Goal: Information Seeking & Learning: Stay updated

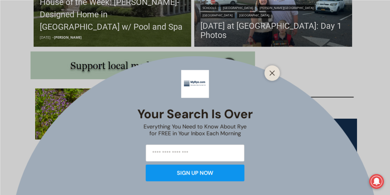
scroll to position [284, 0]
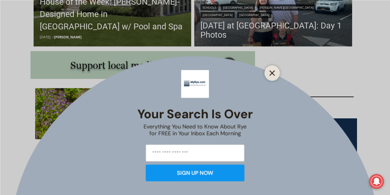
click at [275, 74] on icon "Close" at bounding box center [273, 73] width 6 height 6
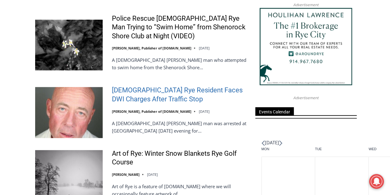
scroll to position [784, 0]
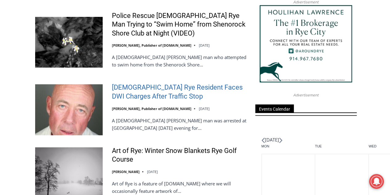
click at [162, 83] on link "56-Year-Old Rye Resident Faces DWI Charges After Traffic Stop" at bounding box center [179, 92] width 135 height 18
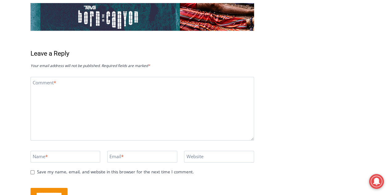
scroll to position [1032, 0]
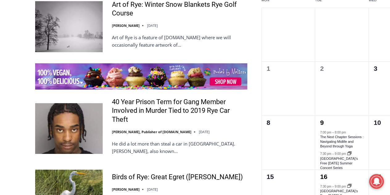
scroll to position [931, 0]
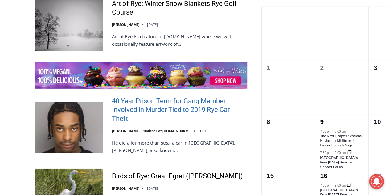
click at [173, 97] on link "40 Year Prison Term for Gang Member Involved in Murder Tied to 2019 Rye Car The…" at bounding box center [179, 110] width 135 height 27
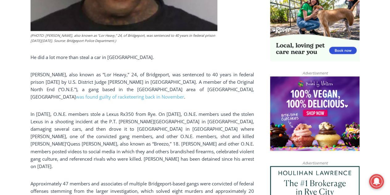
scroll to position [435, 0]
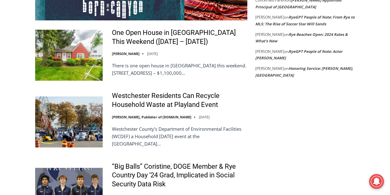
scroll to position [1231, 0]
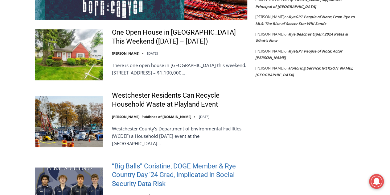
drag, startPoint x: 0, startPoint y: 0, endPoint x: 215, endPoint y: 166, distance: 272.1
click at [215, 166] on link "“Big Balls” Coristine, DOGE Member & Rye Country Day ‘24 Grad, Implicated in So…" at bounding box center [179, 175] width 135 height 27
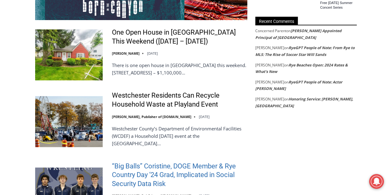
scroll to position [1237, 0]
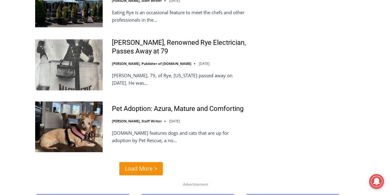
scroll to position [1495, 0]
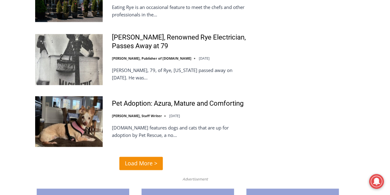
click at [143, 159] on span "Load More >" at bounding box center [141, 163] width 32 height 9
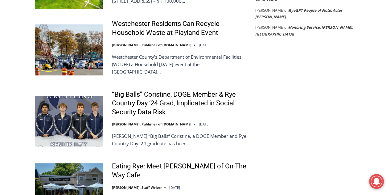
scroll to position [1288, 0]
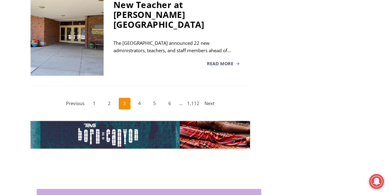
scroll to position [1285, 0]
